Goal: Register for event/course

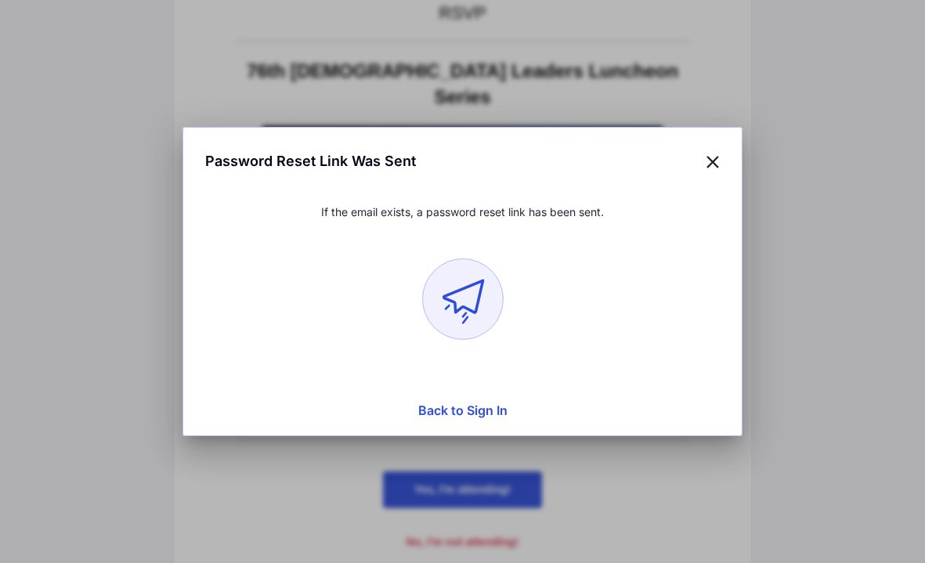
click at [710, 161] on icon at bounding box center [713, 161] width 14 height 23
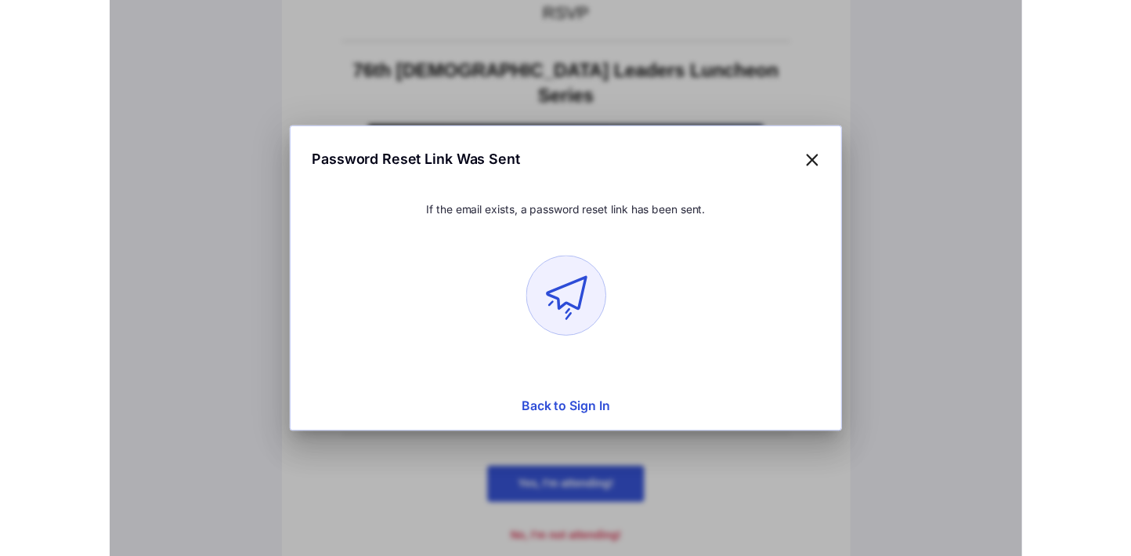
scroll to position [28, 0]
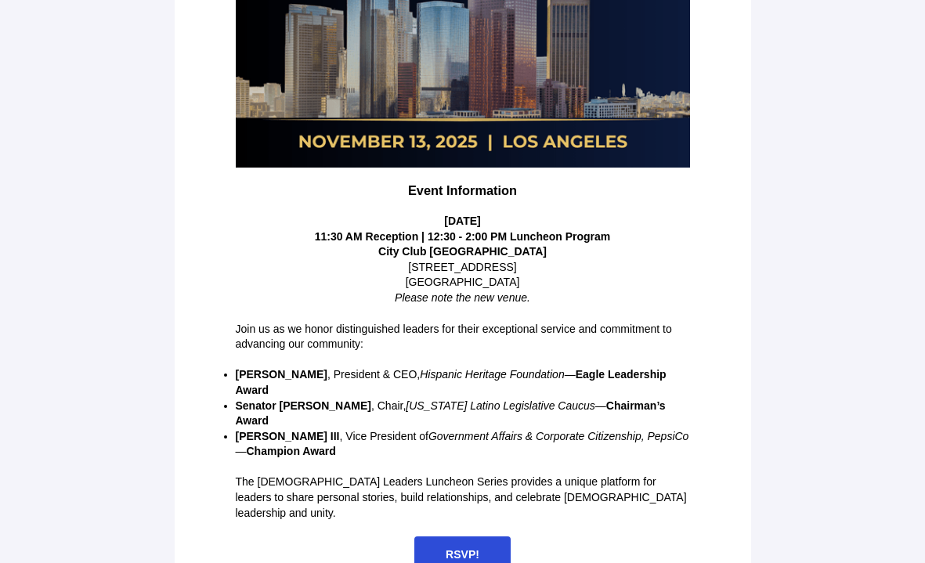
scroll to position [346, 0]
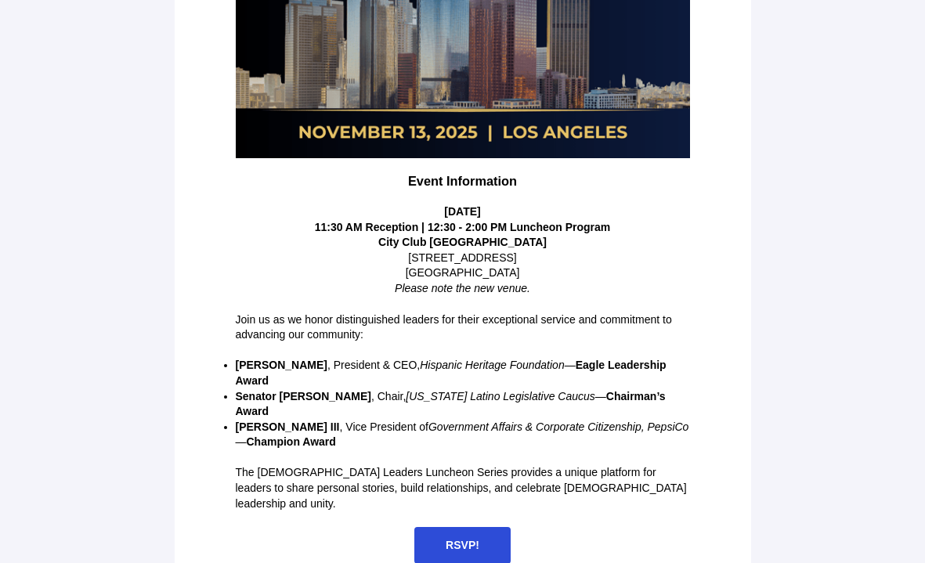
click at [462, 539] on span "RSVP!" at bounding box center [463, 545] width 34 height 13
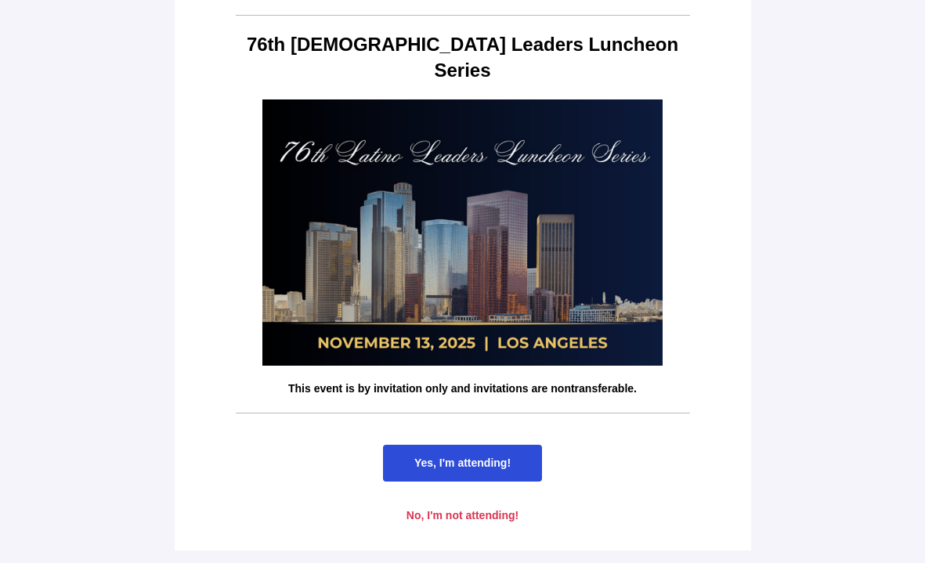
scroll to position [0, 0]
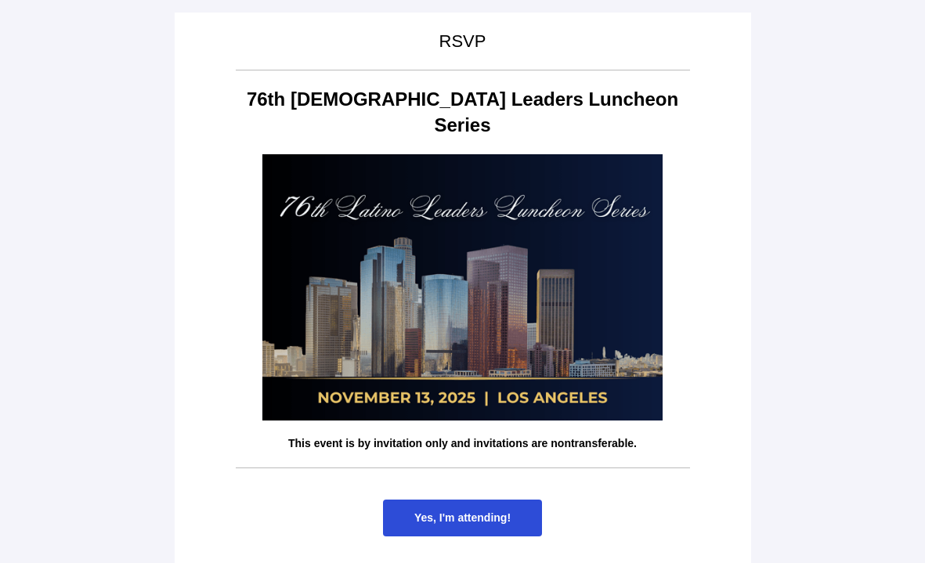
click at [476, 512] on span "Yes, I'm attending!" at bounding box center [463, 518] width 96 height 13
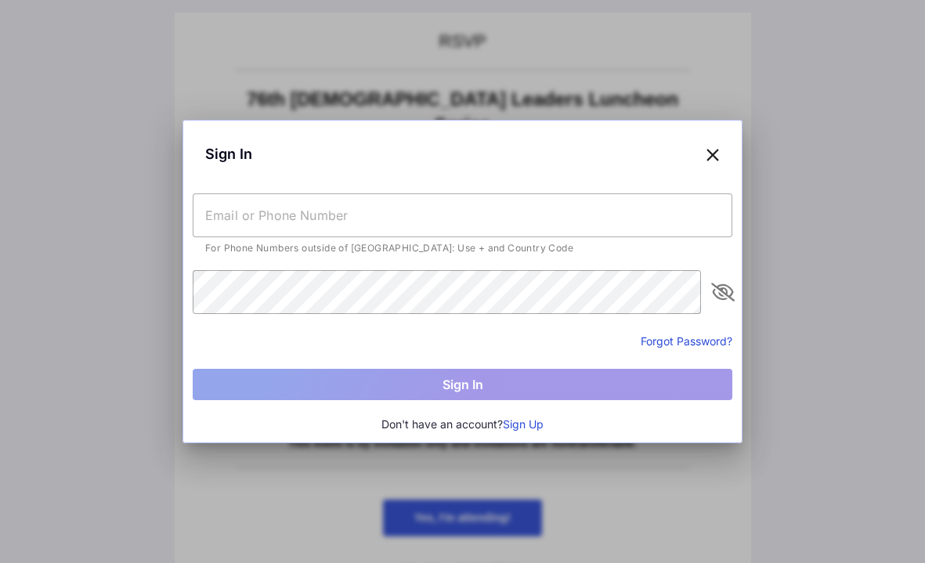
click at [532, 423] on button "Sign Up" at bounding box center [523, 424] width 41 height 17
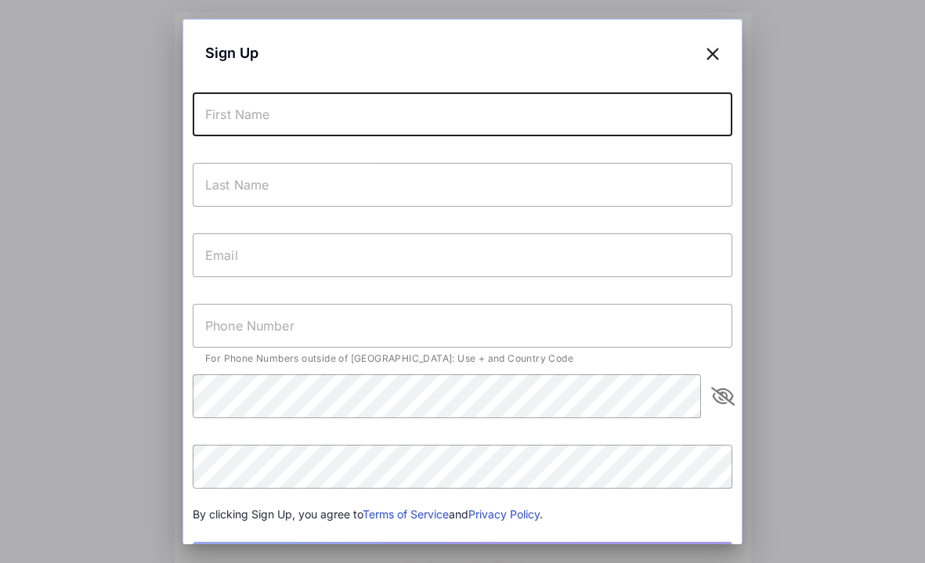
click at [444, 113] on input "text" at bounding box center [463, 114] width 540 height 44
type input "Rosie"
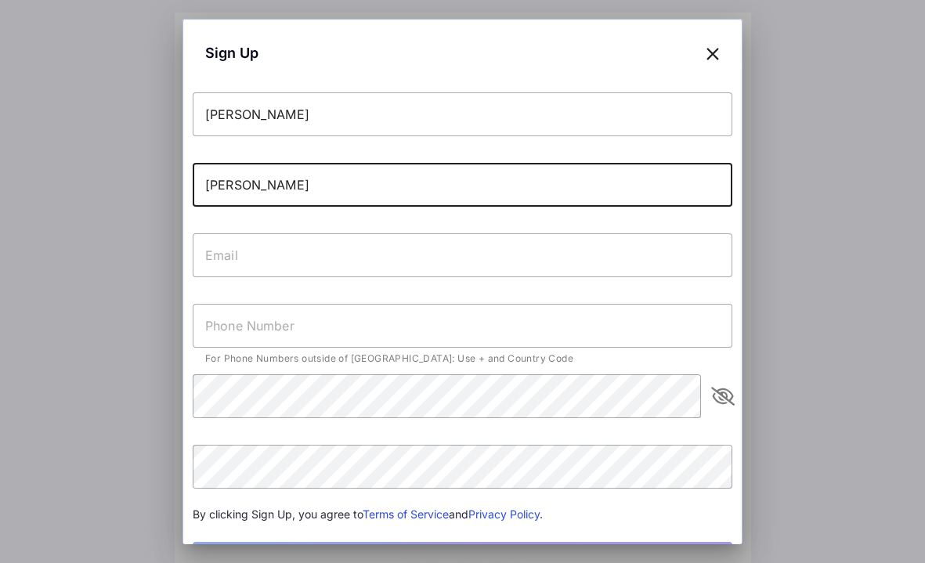
type input "Arroyo"
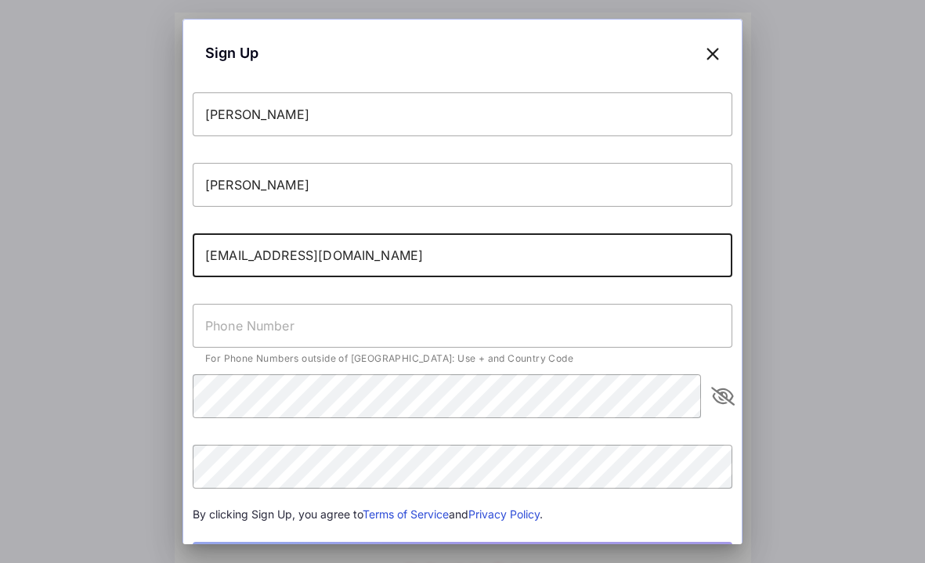
type input "rarroyo@humanss.consulting"
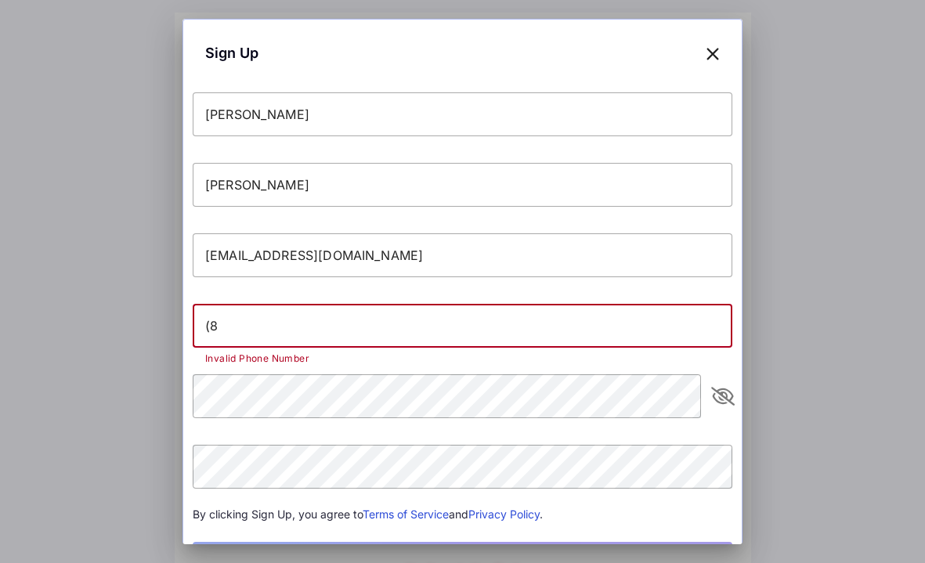
type input "("
type input "9"
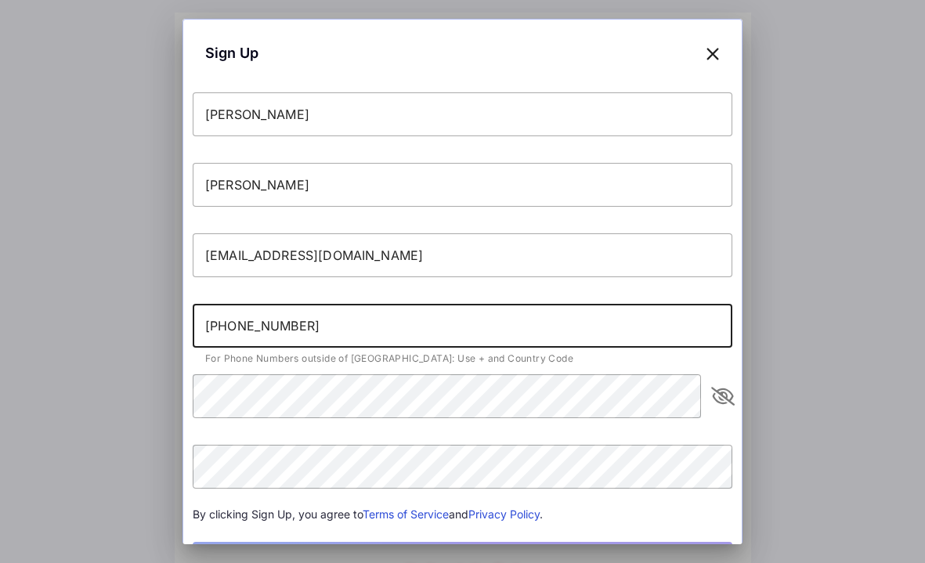
type input "+18184292044"
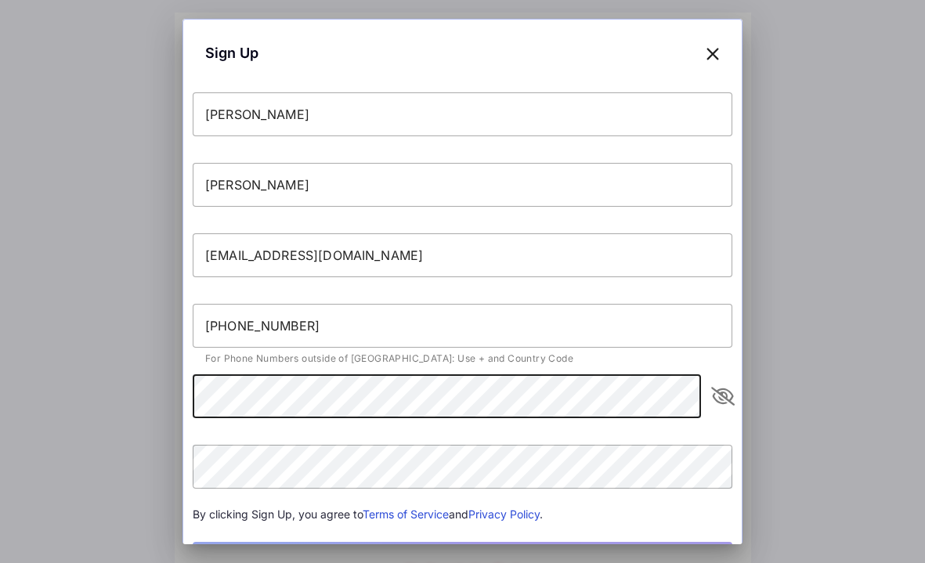
scroll to position [42, 0]
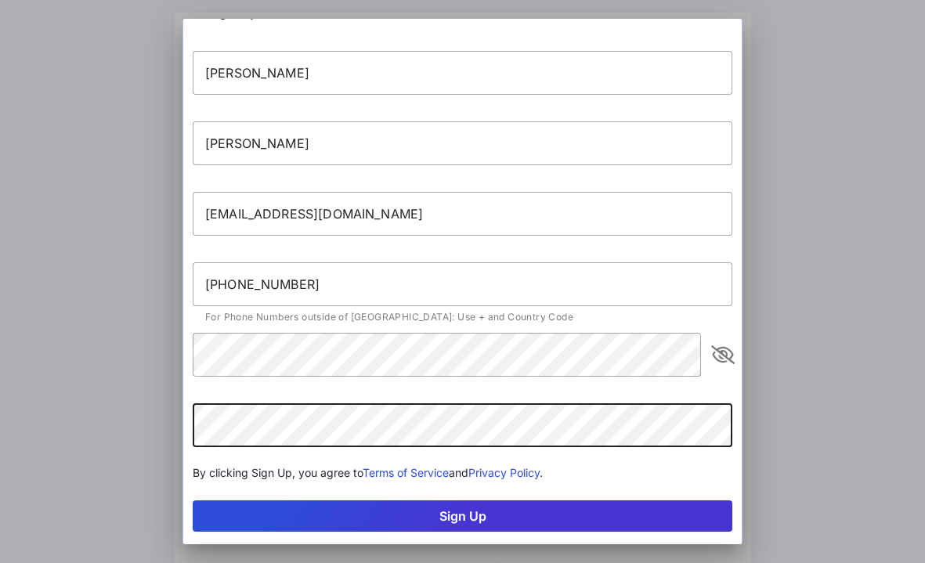
click at [421, 520] on button "Sign Up" at bounding box center [463, 516] width 540 height 31
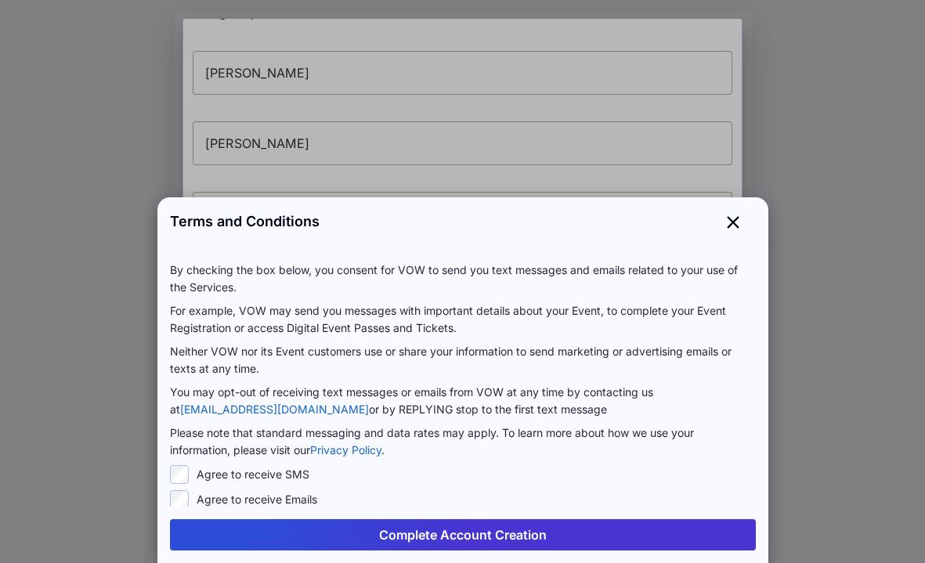
click at [462, 531] on button "Complete Account Creation" at bounding box center [463, 535] width 586 height 31
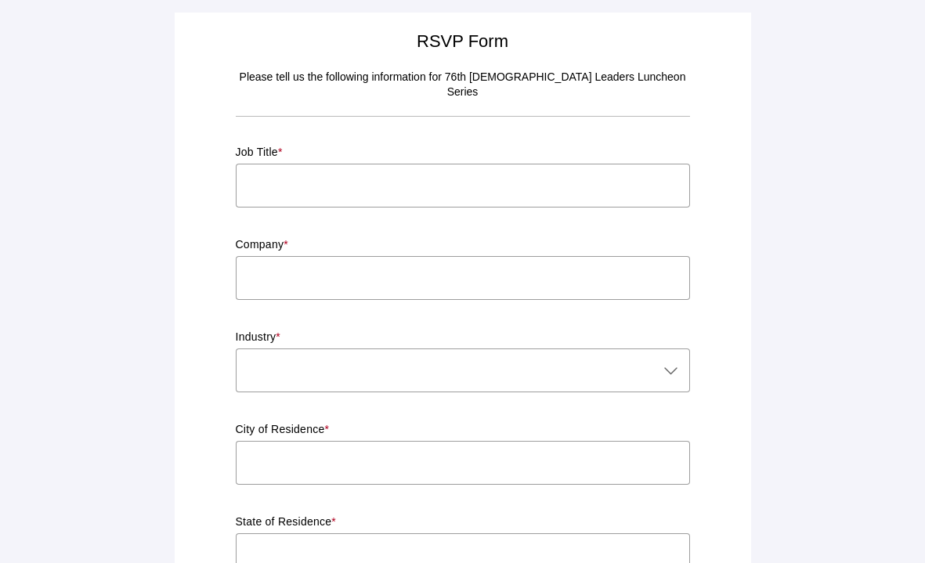
click at [505, 172] on input "text" at bounding box center [463, 186] width 454 height 44
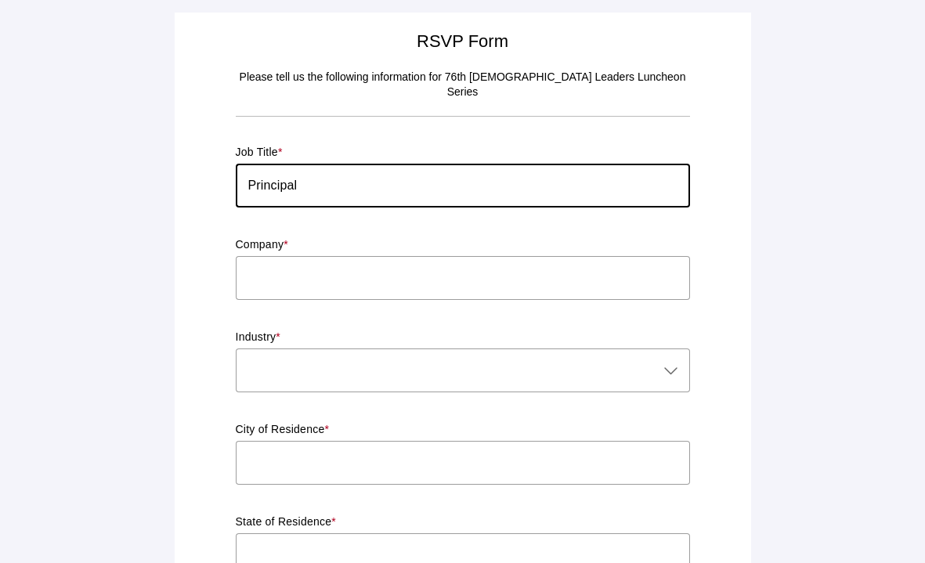
type input "Principal"
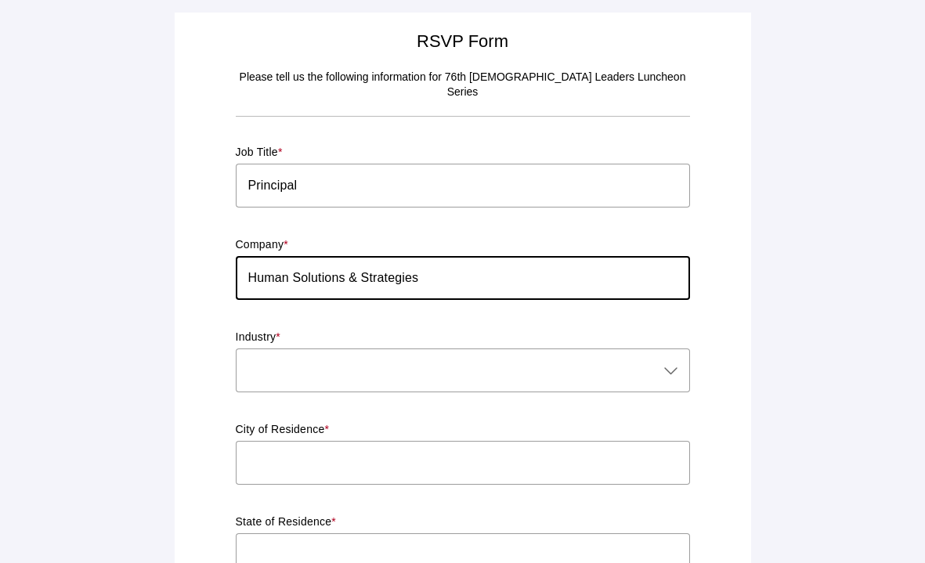
type input "Human Solutions & Strategies"
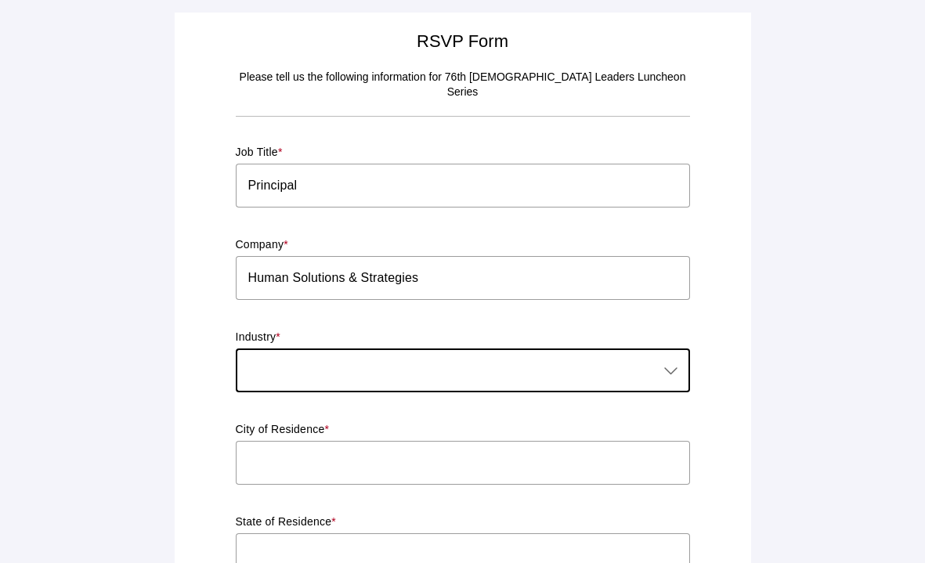
click at [668, 361] on icon at bounding box center [671, 370] width 19 height 19
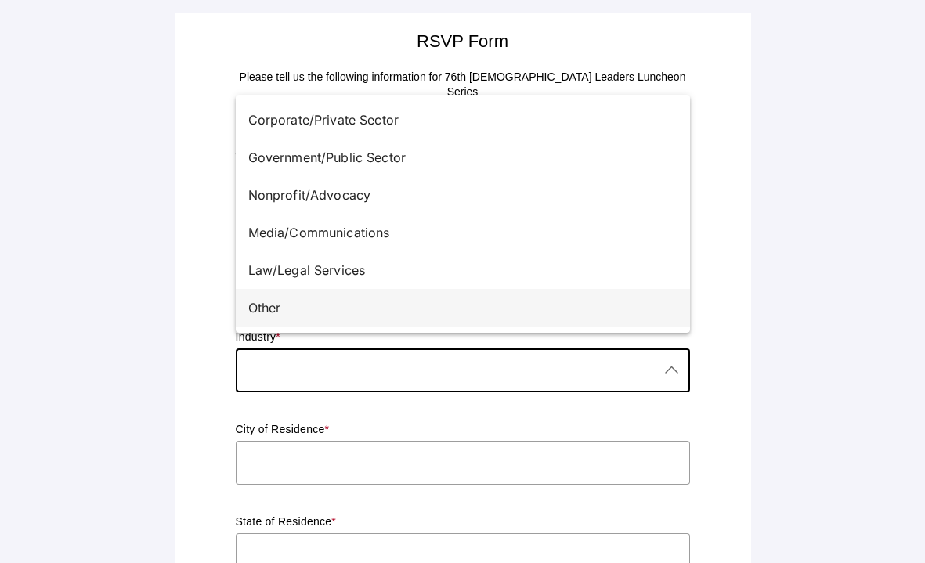
click at [382, 305] on div "Other" at bounding box center [456, 308] width 417 height 19
type input "Other"
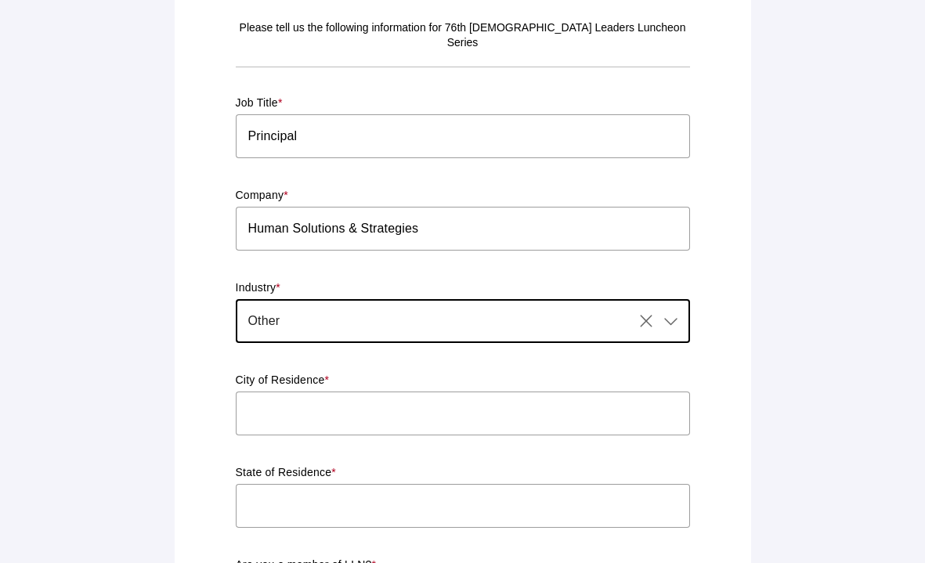
scroll to position [61, 0]
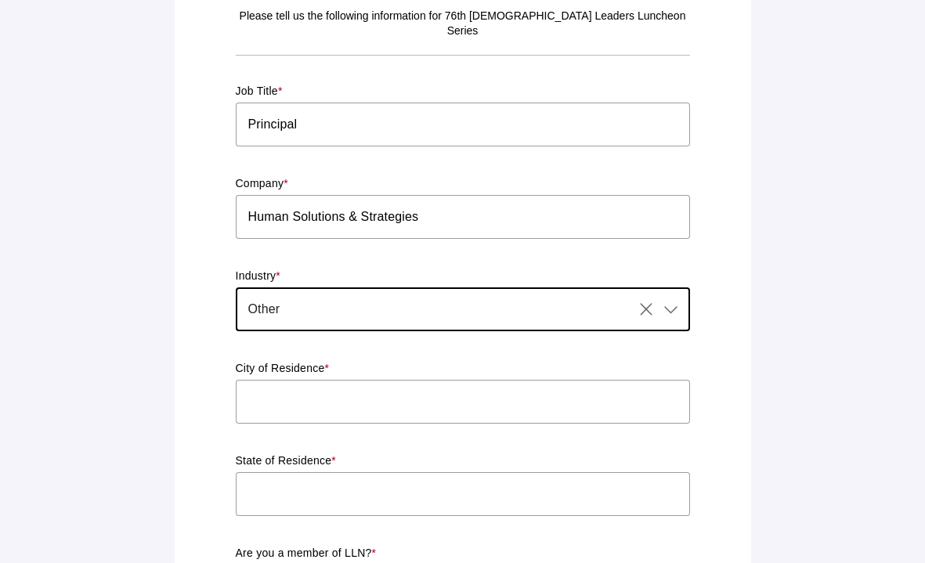
click at [317, 387] on input "text" at bounding box center [463, 402] width 454 height 44
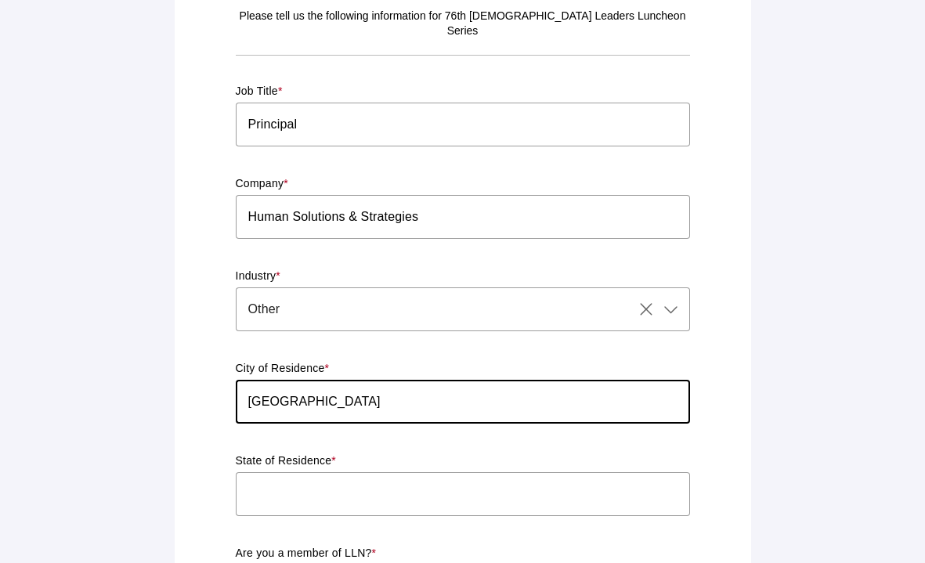
type input "Los Angeles"
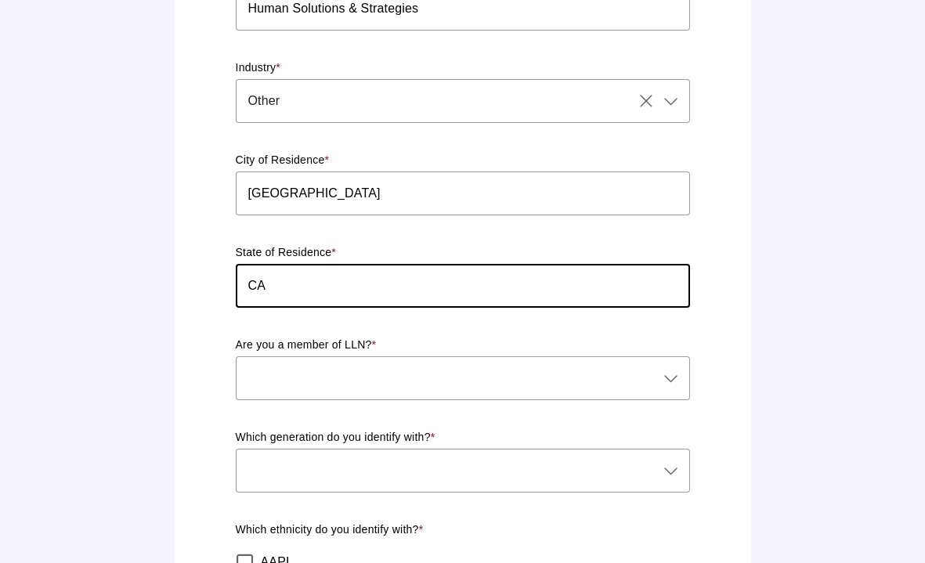
scroll to position [273, 0]
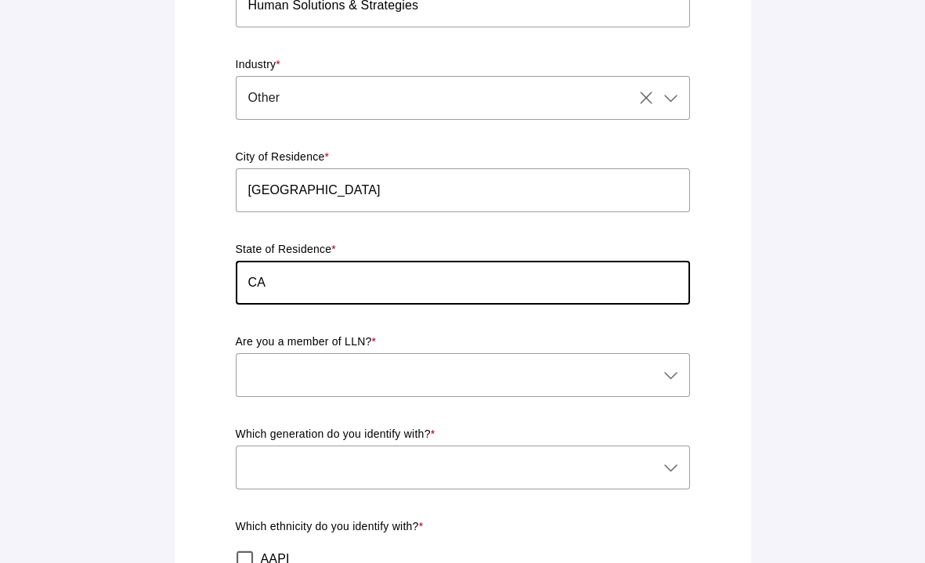
type input "CA"
click at [343, 361] on div at bounding box center [447, 375] width 423 height 44
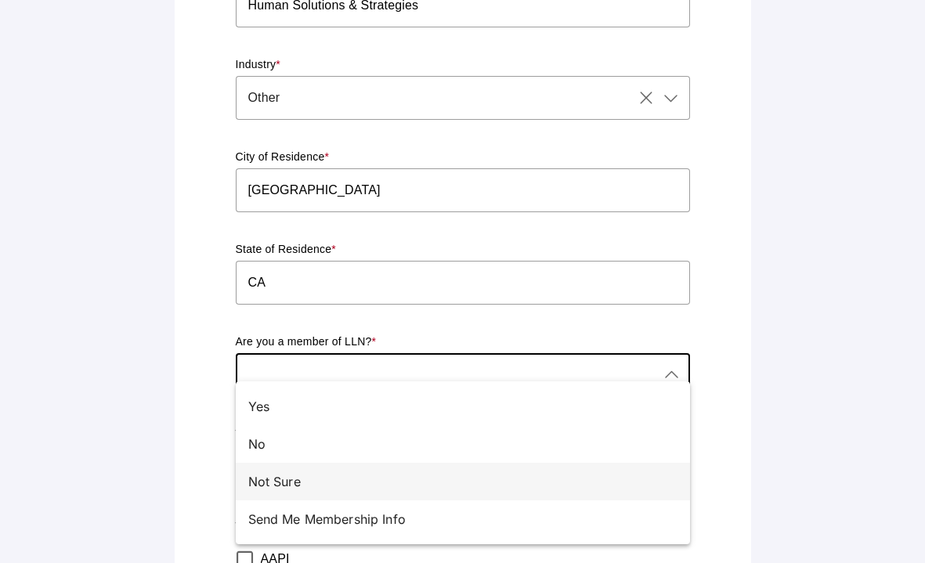
click at [267, 481] on div "Not Sure" at bounding box center [456, 481] width 417 height 19
type input "Not Sure"
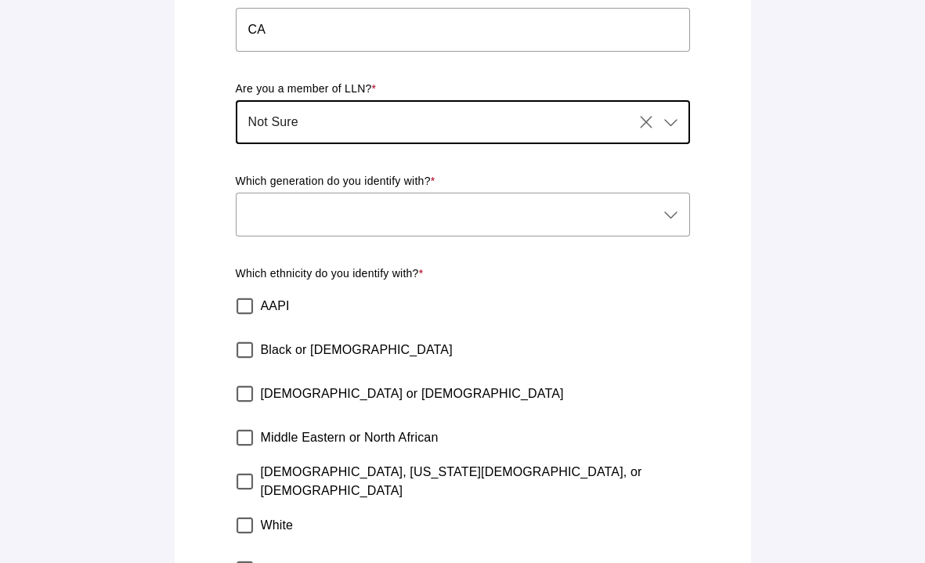
scroll to position [542, 0]
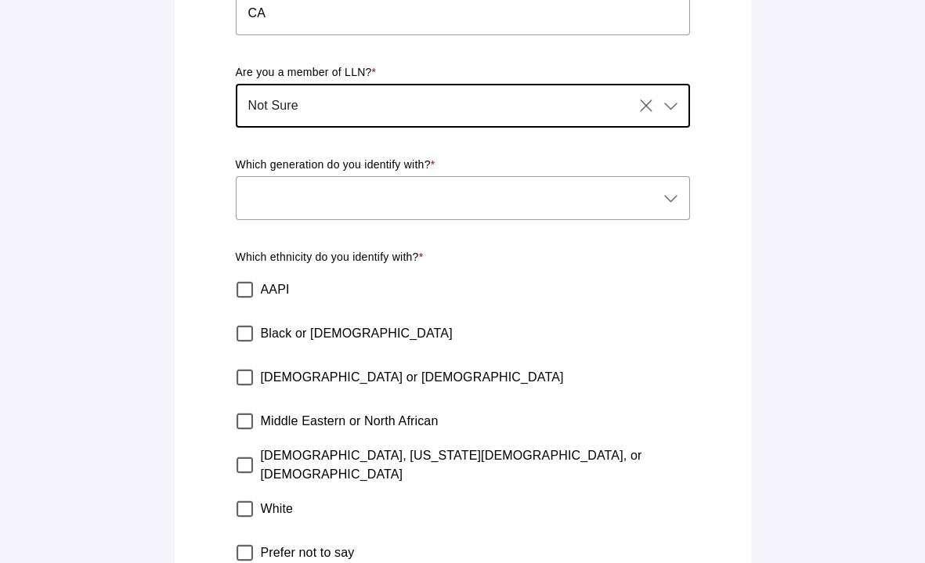
click at [388, 188] on div at bounding box center [447, 198] width 423 height 44
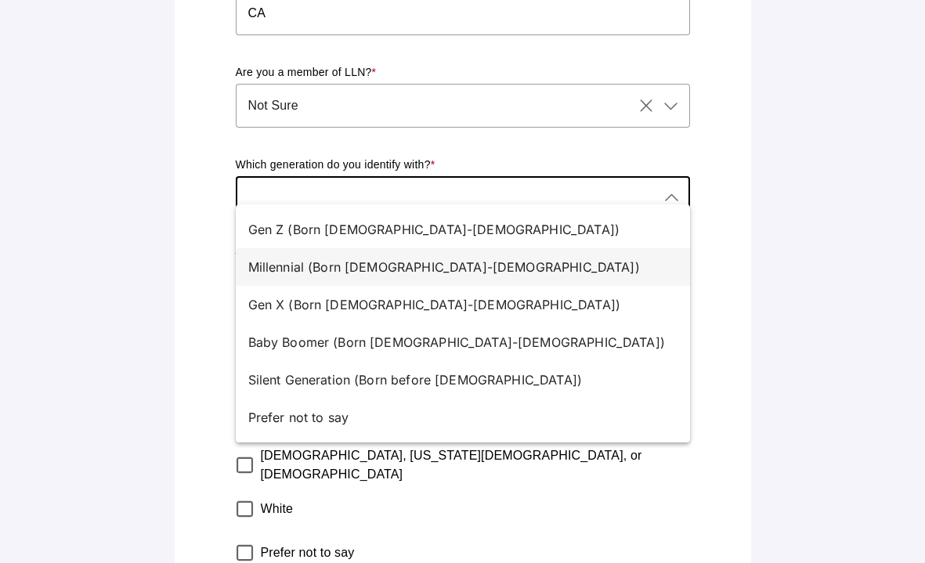
click at [340, 270] on div "Millennial (Born 1981-1996)" at bounding box center [456, 267] width 417 height 19
type input "Millennial (Born 1981-1996)"
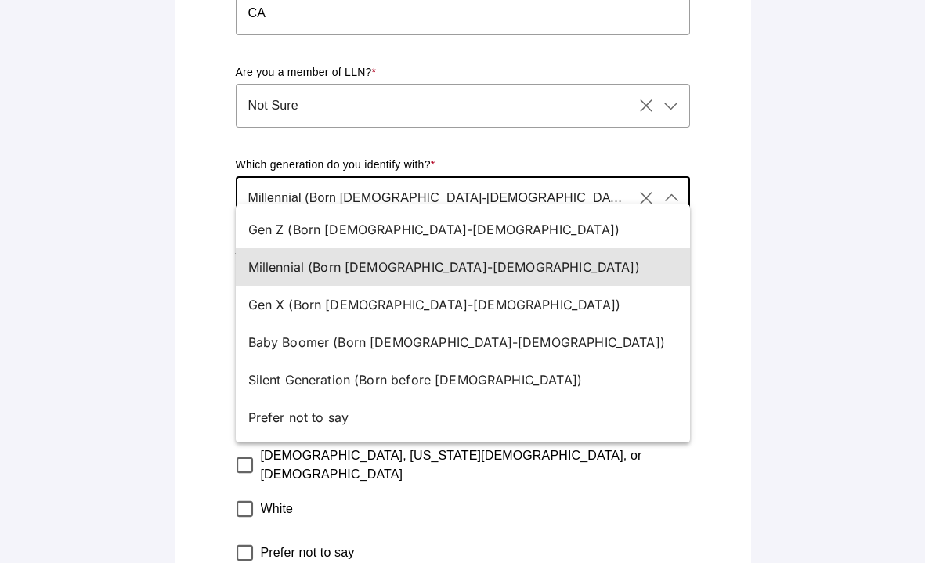
click at [367, 196] on div "Millennial (Born 1981-1996) Millennial (Born 1981-1996)" at bounding box center [435, 198] width 398 height 44
click at [306, 272] on div "Millennial (Born 1981-1996)" at bounding box center [456, 267] width 417 height 19
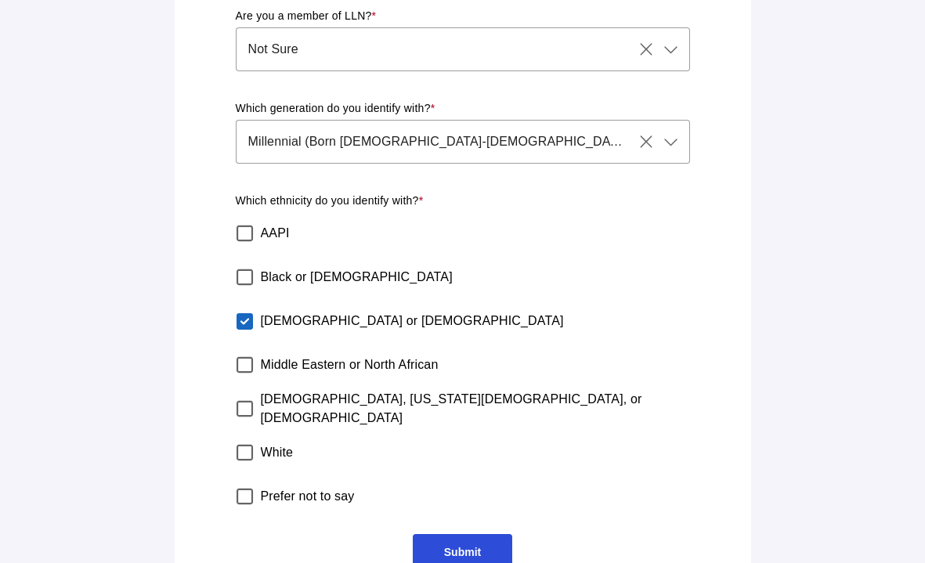
scroll to position [621, 0]
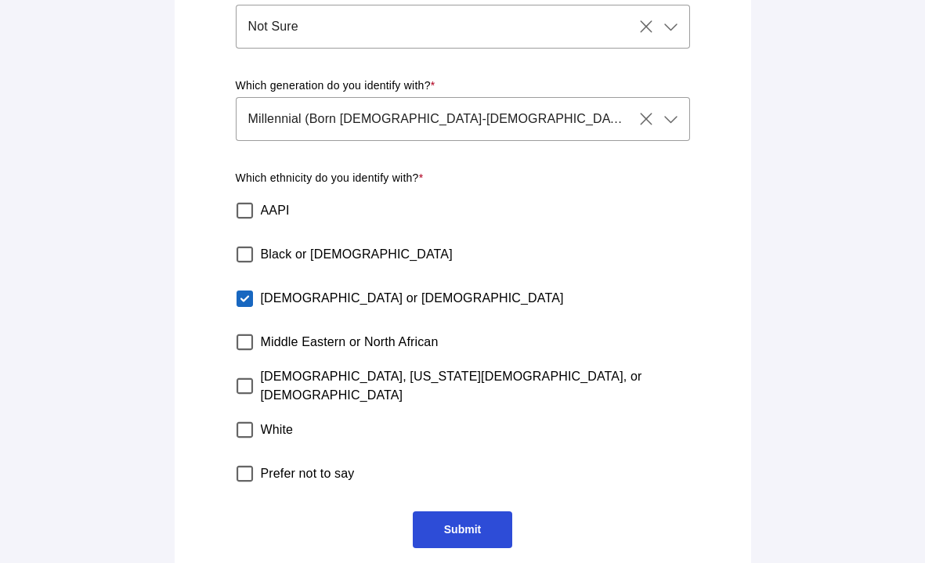
click at [459, 523] on span "Submit" at bounding box center [462, 529] width 37 height 13
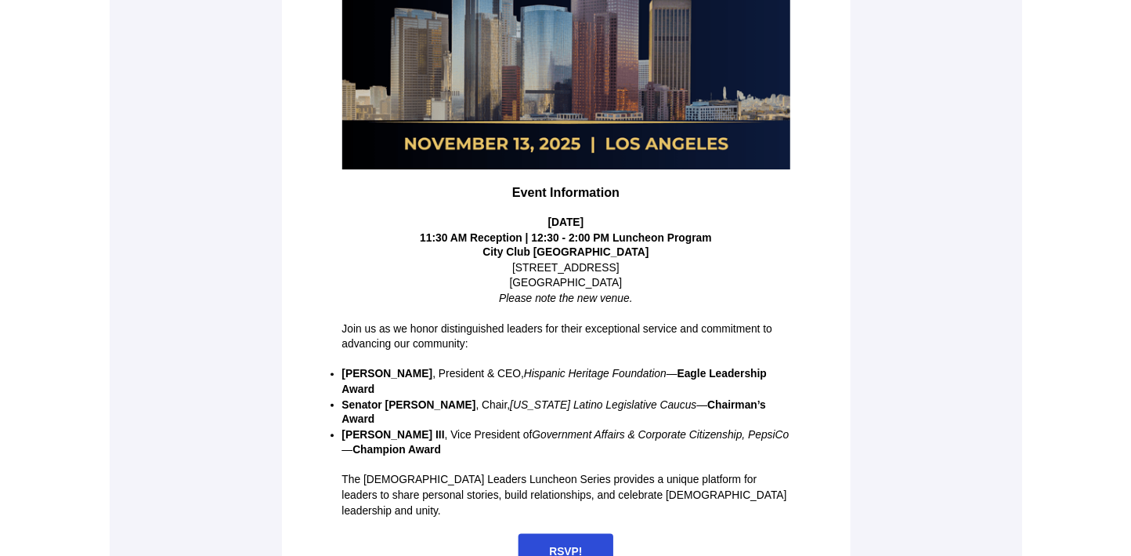
scroll to position [344, 0]
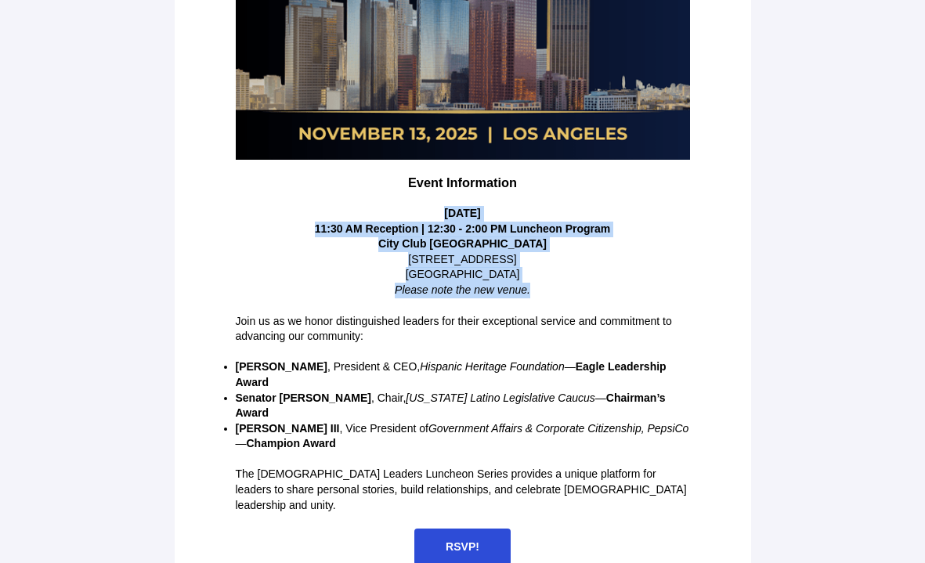
drag, startPoint x: 559, startPoint y: 298, endPoint x: 311, endPoint y: 215, distance: 261.2
click at [311, 215] on td "Event Information [DATE] 11:30 AM Reception | 12:30 - 2:00 PM Luncheon Program …" at bounding box center [463, 237] width 470 height 139
copy div "[DATE] 11:30 AM Reception | 12:30 - 2:00 PM Luncheon Program [GEOGRAPHIC_DATA] …"
